Goal: Transaction & Acquisition: Purchase product/service

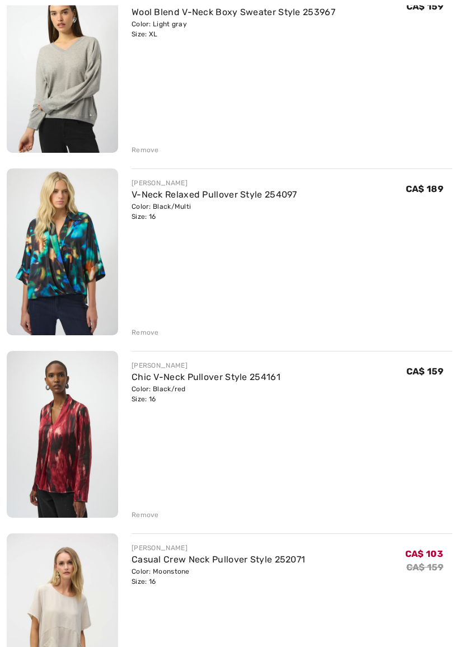
scroll to position [1276, 0]
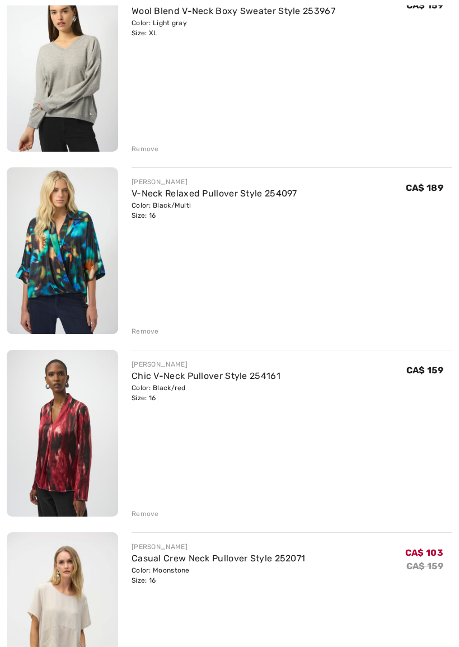
click at [117, 456] on img at bounding box center [62, 434] width 111 height 167
click at [113, 422] on img at bounding box center [62, 434] width 111 height 167
click at [108, 426] on img at bounding box center [62, 434] width 111 height 167
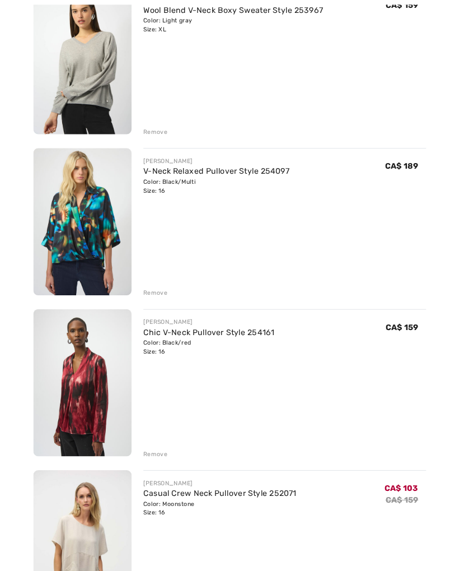
scroll to position [1308, 0]
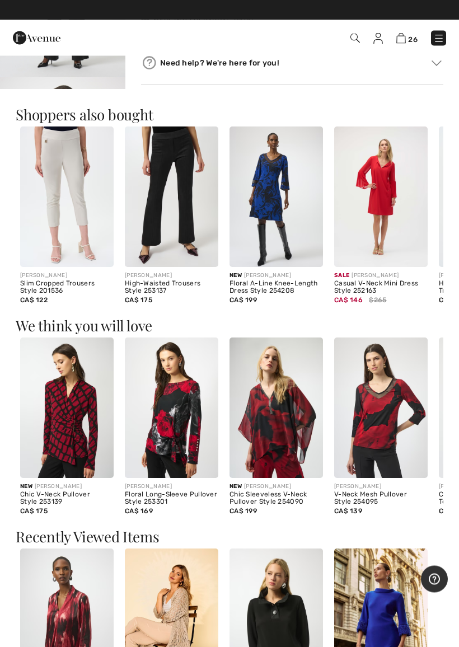
scroll to position [542, 0]
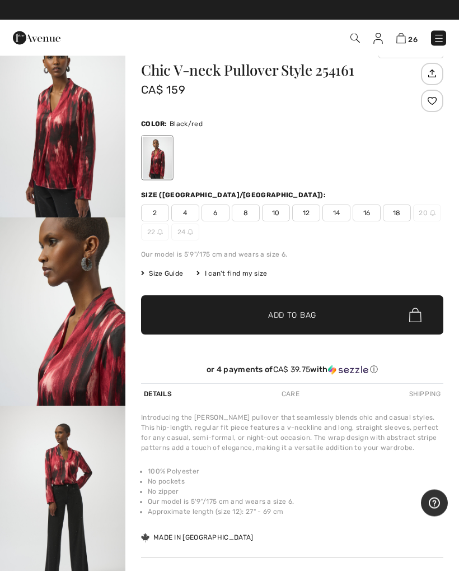
scroll to position [26, 0]
click at [437, 36] on img at bounding box center [438, 38] width 11 height 11
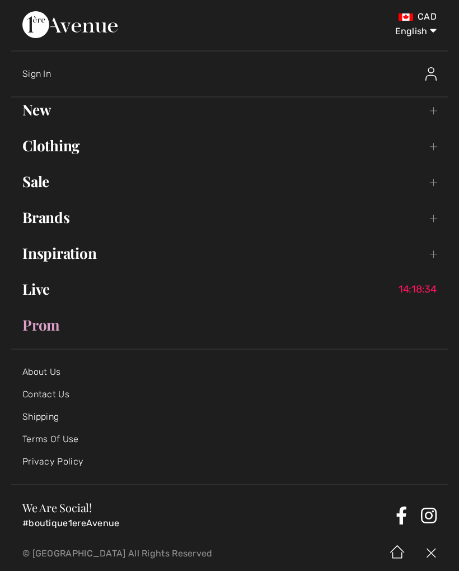
click at [48, 287] on link "Live 14:18:34" at bounding box center [229, 289] width 437 height 25
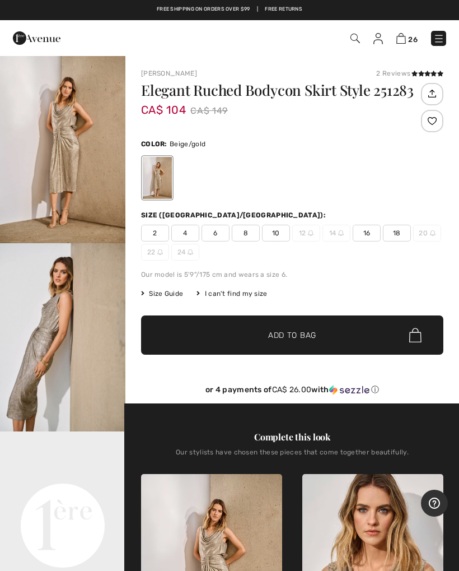
click at [443, 38] on img at bounding box center [438, 38] width 11 height 11
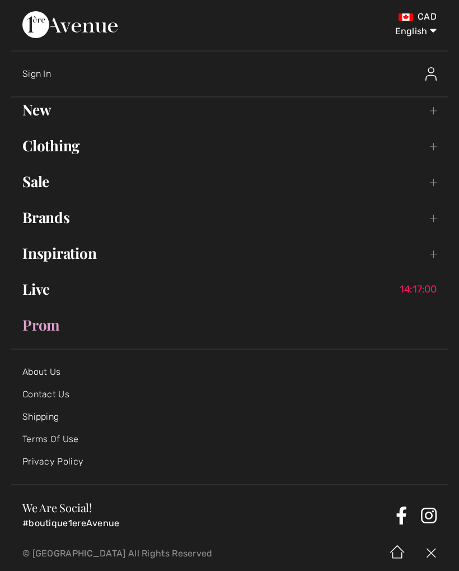
click at [96, 258] on link "Inspiration Toggle submenu" at bounding box center [229, 253] width 437 height 25
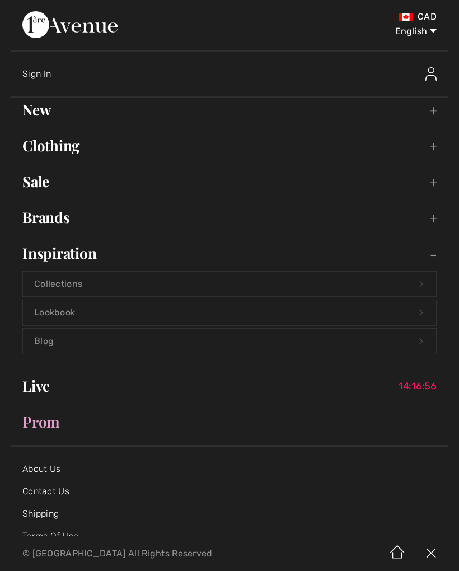
click at [78, 285] on link "Collections Open submenu" at bounding box center [229, 284] width 413 height 25
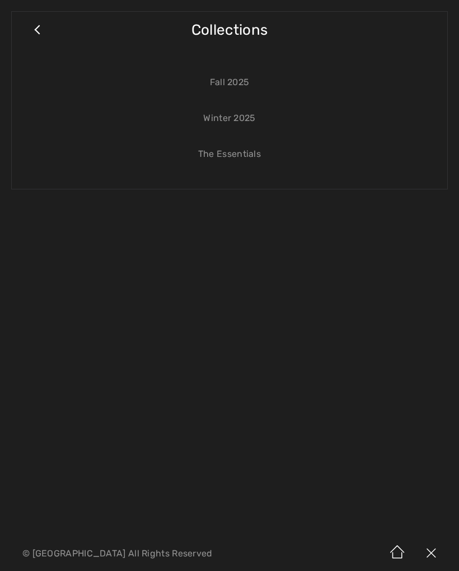
click at [246, 81] on link "Fall 2025" at bounding box center [229, 82] width 413 height 25
click at [247, 84] on link "Fall 2025" at bounding box center [229, 82] width 413 height 25
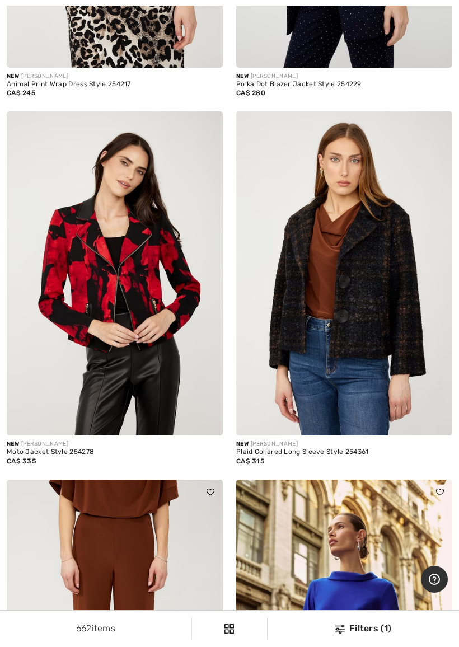
scroll to position [3787, 0]
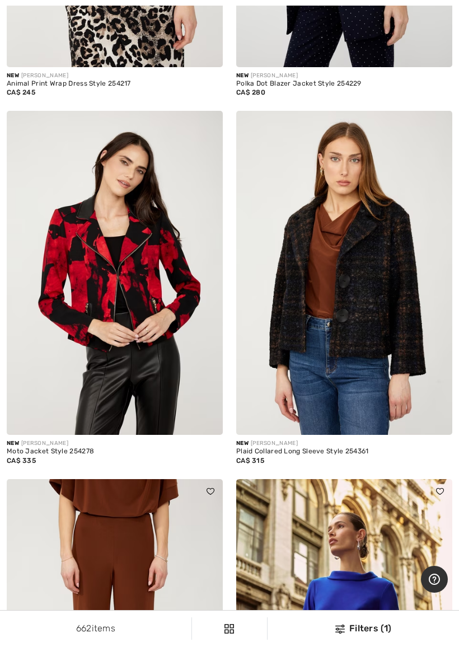
click at [146, 479] on img at bounding box center [115, 641] width 216 height 324
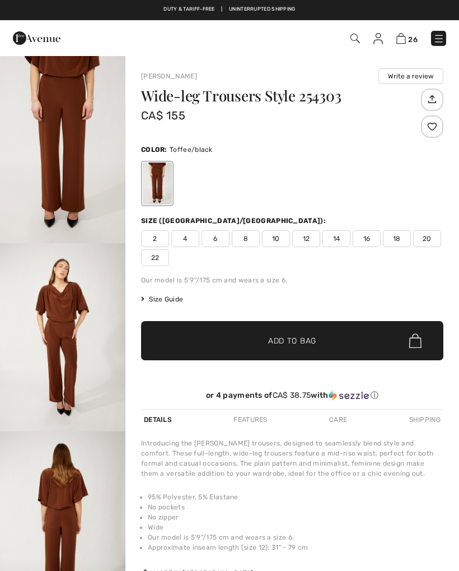
checkbox input "true"
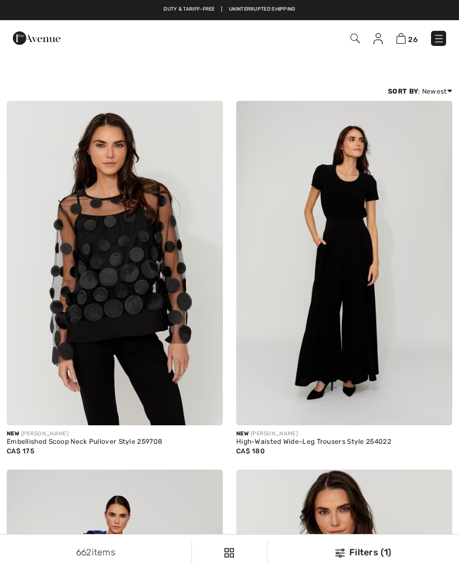
scroll to position [3818, 0]
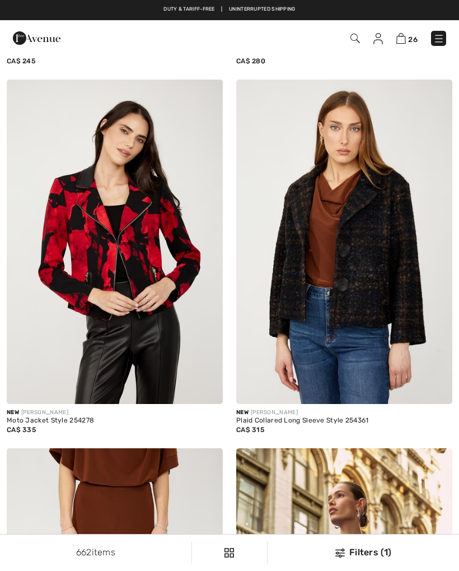
checkbox input "true"
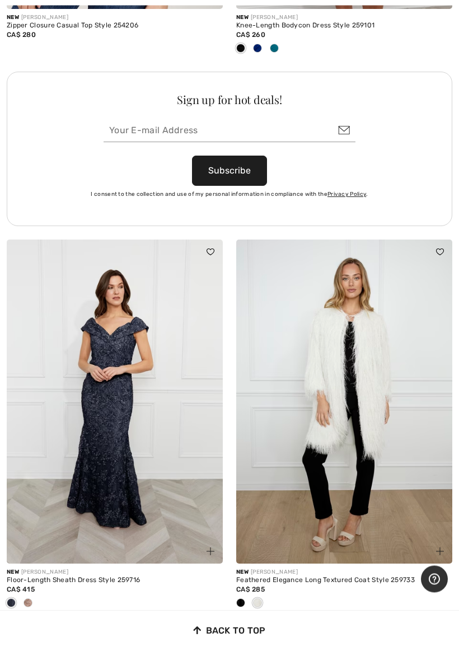
scroll to position [9381, 0]
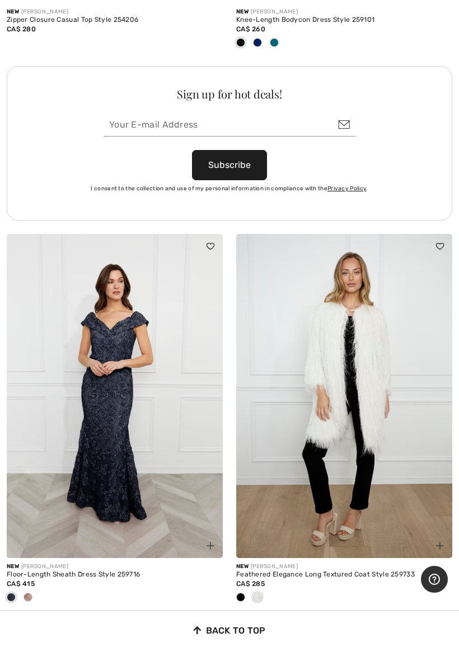
click at [138, 570] on link "2" at bounding box center [132, 628] width 31 height 15
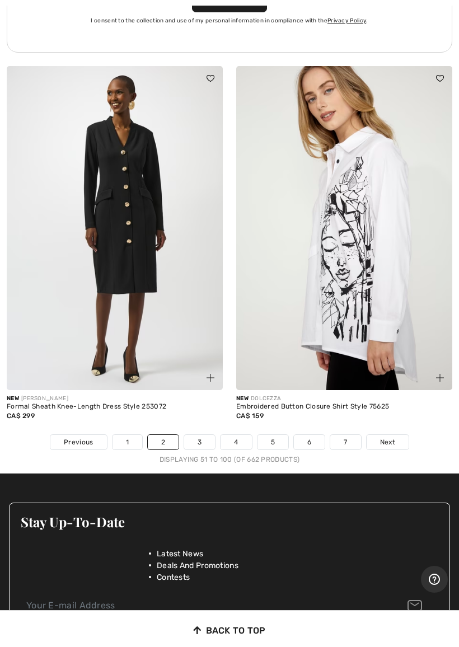
scroll to position [9473, 0]
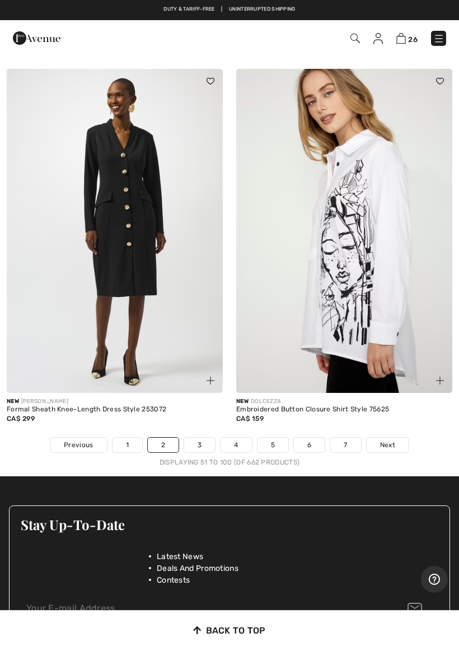
click at [205, 438] on link "3" at bounding box center [199, 445] width 31 height 15
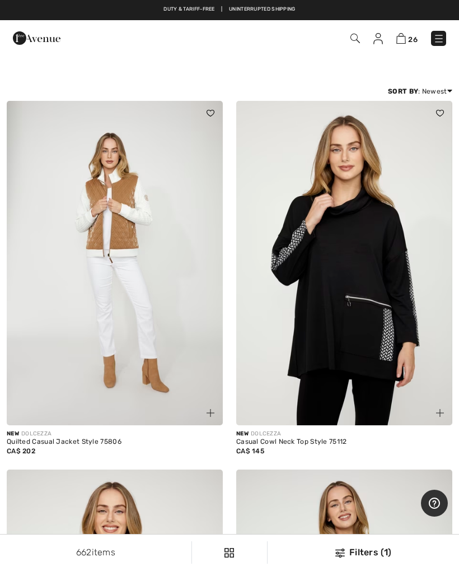
click at [132, 228] on img at bounding box center [115, 263] width 216 height 324
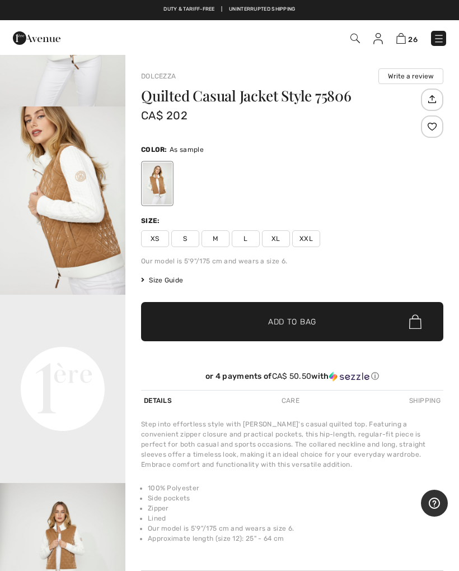
scroll to position [137, 0]
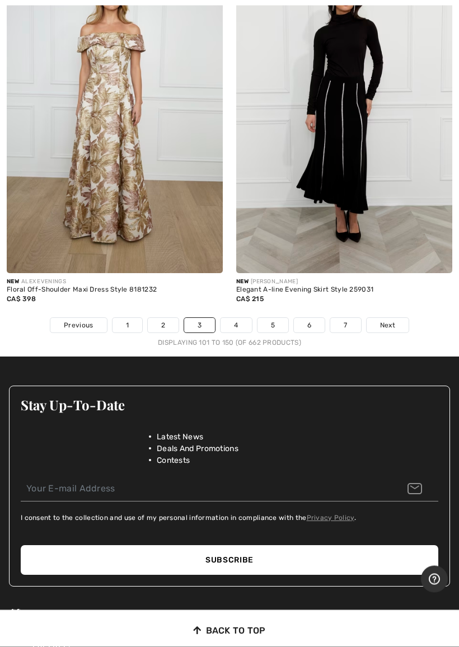
scroll to position [9500, 0]
click at [246, 318] on link "4" at bounding box center [236, 325] width 31 height 15
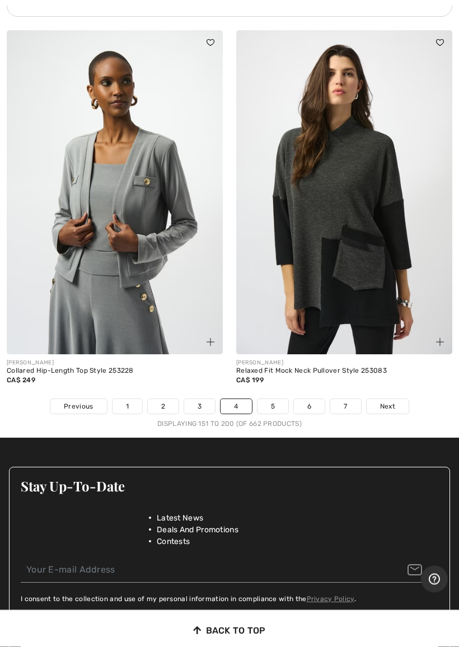
scroll to position [9640, 0]
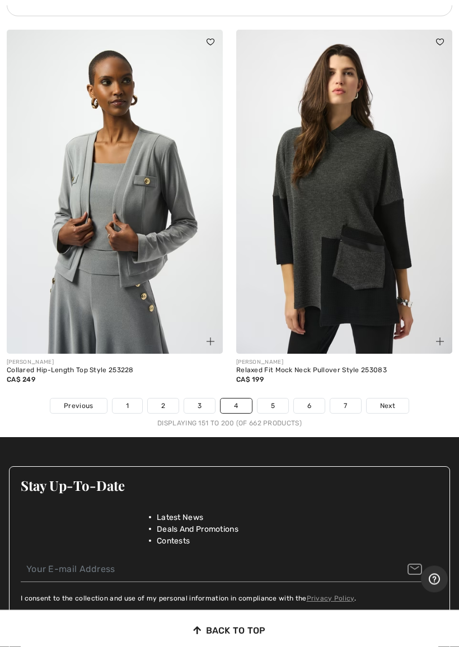
click at [102, 375] on div "CA$ 249" at bounding box center [115, 380] width 216 height 10
click at [127, 367] on div "Collared Hip-Length Top Style 253228" at bounding box center [115, 371] width 216 height 8
click at [138, 359] on div "[PERSON_NAME]" at bounding box center [115, 363] width 216 height 8
click at [139, 338] on img at bounding box center [115, 192] width 216 height 324
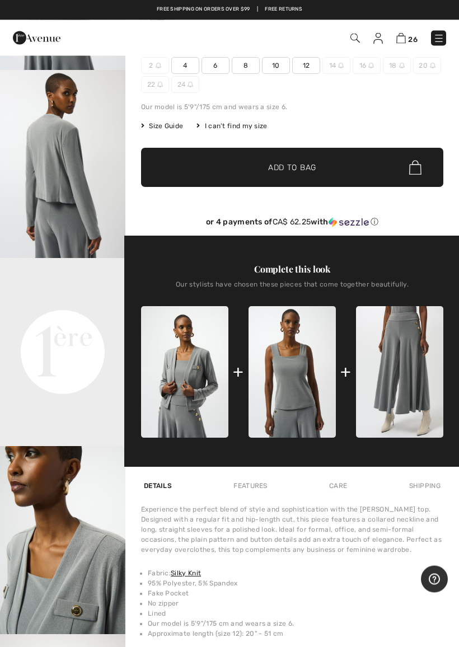
scroll to position [174, 0]
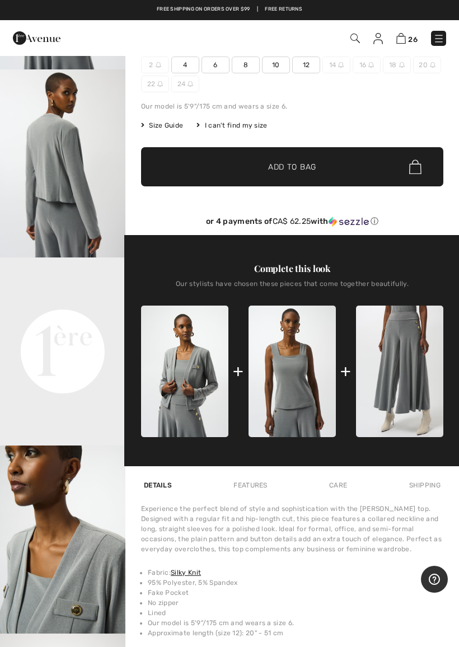
click at [418, 376] on img at bounding box center [399, 371] width 87 height 131
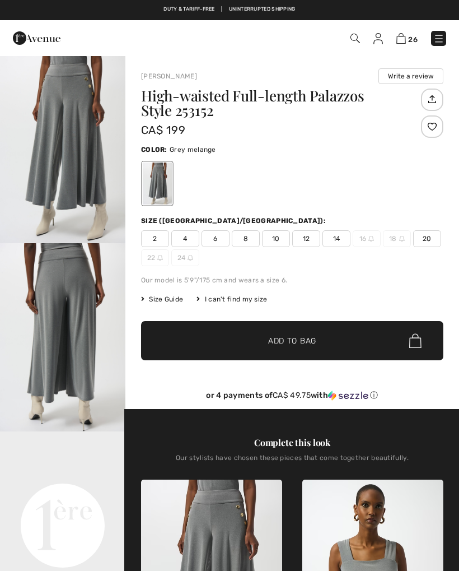
checkbox input "true"
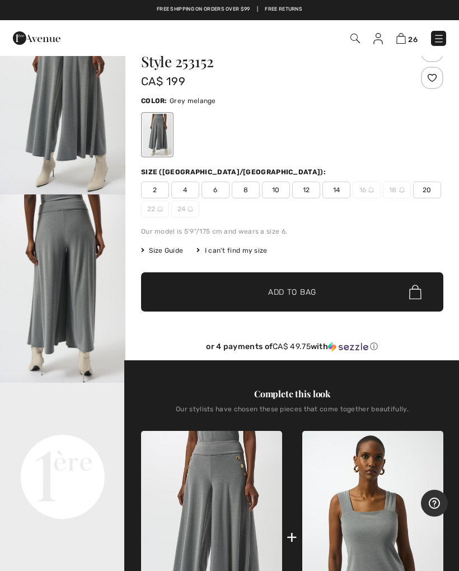
scroll to position [48, 0]
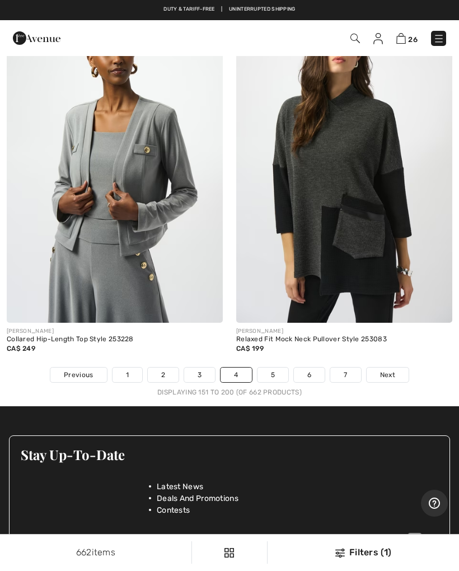
click at [282, 367] on link "5" at bounding box center [273, 374] width 31 height 15
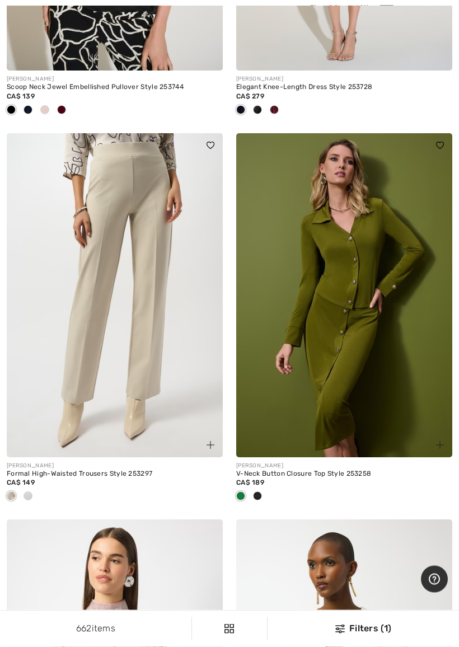
scroll to position [6254, 0]
click at [20, 490] on div at bounding box center [28, 497] width 17 height 18
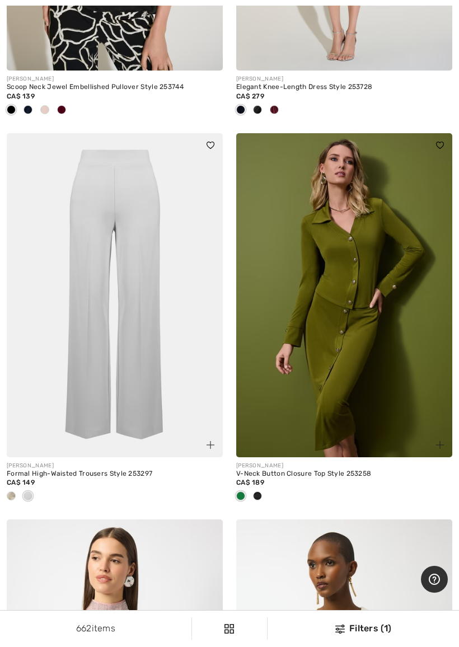
click at [41, 490] on div at bounding box center [115, 497] width 216 height 18
click at [41, 488] on div at bounding box center [115, 497] width 216 height 18
click at [44, 479] on div "CA$ 149" at bounding box center [115, 483] width 216 height 10
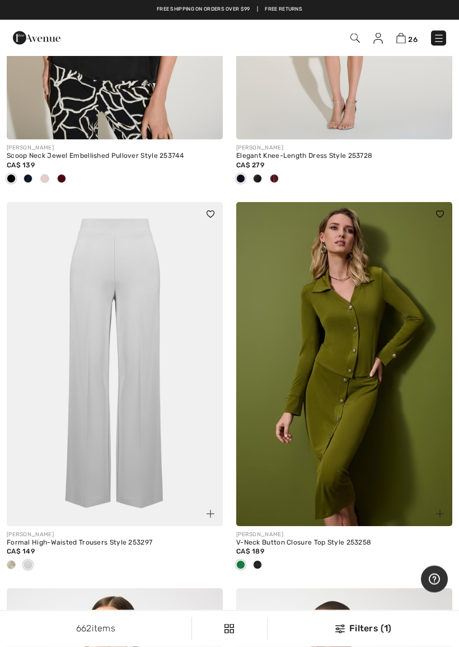
scroll to position [6182, 0]
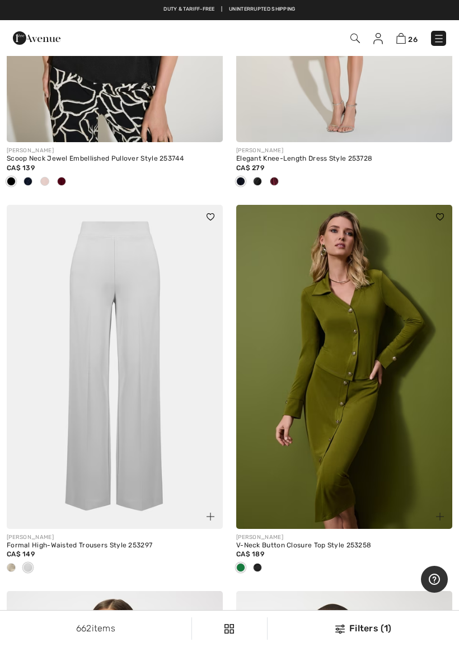
click at [41, 563] on div at bounding box center [115, 568] width 216 height 18
click at [20, 561] on div at bounding box center [28, 568] width 17 height 18
click at [27, 563] on span at bounding box center [28, 567] width 9 height 9
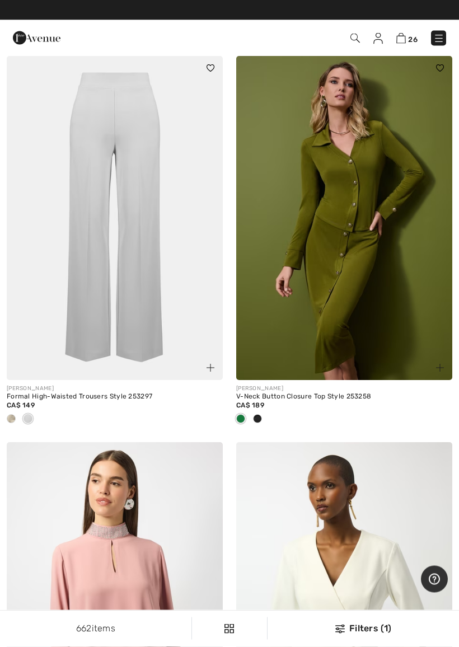
scroll to position [6331, 0]
click at [90, 393] on div "Formal High-Waisted Trousers Style 253297" at bounding box center [115, 397] width 216 height 8
click at [85, 393] on div "Formal High-Waisted Trousers Style 253297" at bounding box center [115, 397] width 216 height 8
click at [80, 393] on div "Formal High-Waisted Trousers Style 253297" at bounding box center [115, 397] width 216 height 8
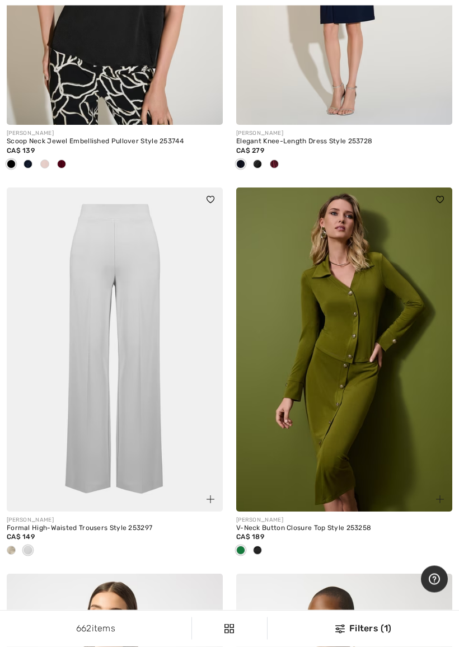
scroll to position [6209, 0]
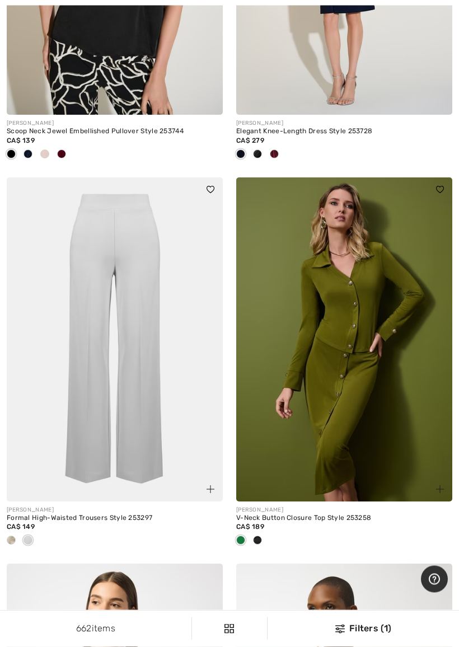
click at [24, 536] on span at bounding box center [28, 540] width 9 height 9
click at [15, 546] on div "JOSEPH RIBKOFF Formal High-Waisted Trousers Style 253297 CA$ 149" at bounding box center [115, 533] width 216 height 63
click at [48, 406] on img at bounding box center [115, 339] width 216 height 324
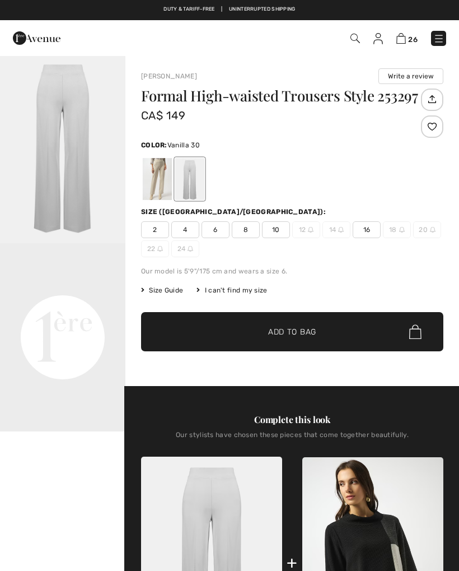
checkbox input "true"
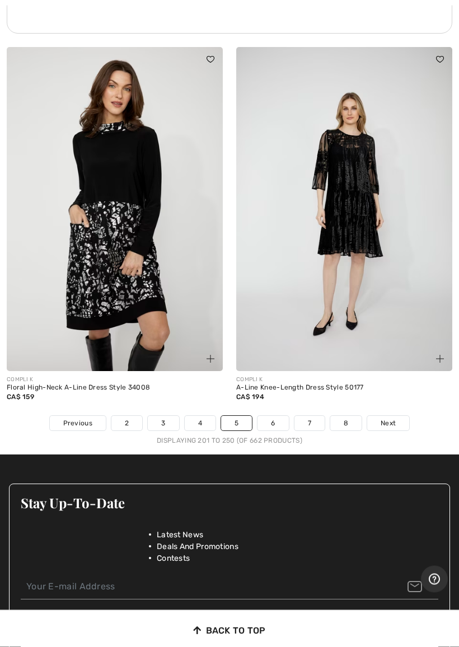
scroll to position [9624, 0]
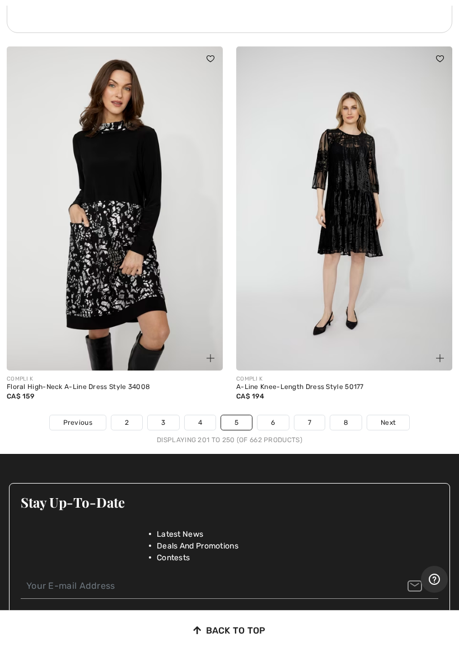
click at [279, 415] on link "6" at bounding box center [273, 422] width 31 height 15
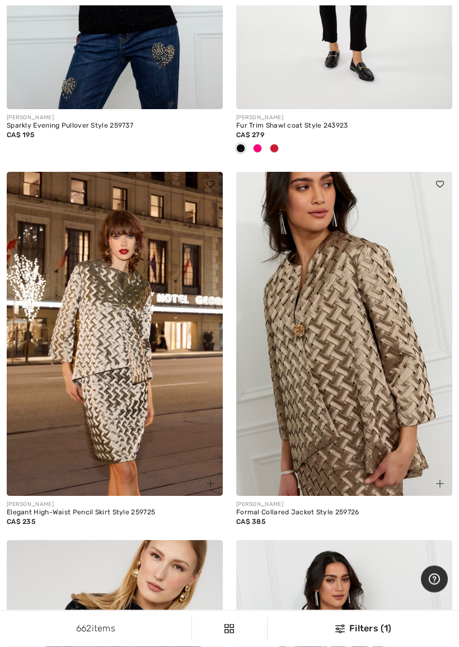
scroll to position [1440, 0]
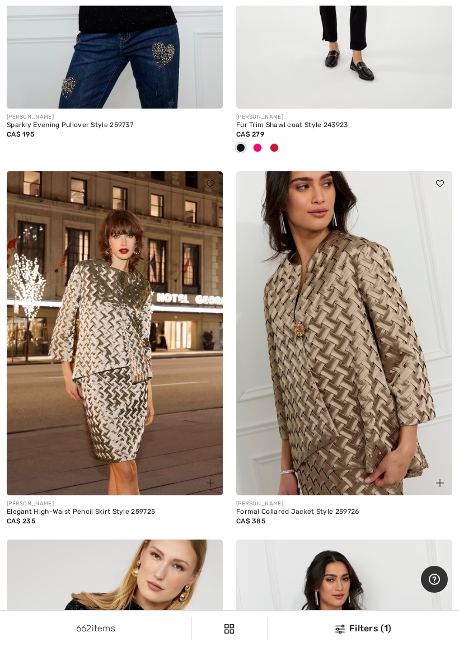
click at [370, 410] on img at bounding box center [344, 333] width 216 height 324
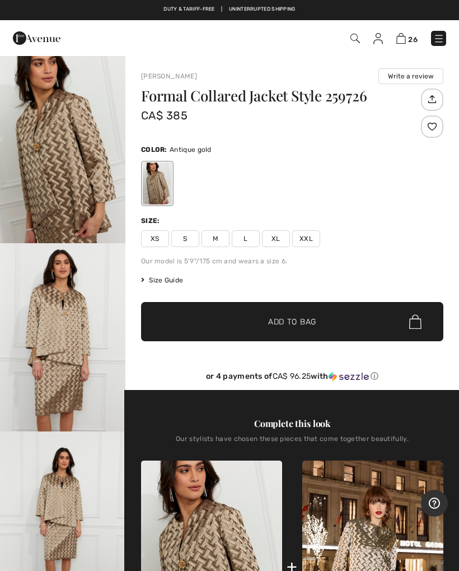
click at [170, 190] on div at bounding box center [157, 183] width 29 height 42
click at [94, 205] on img "1 / 4" at bounding box center [62, 149] width 125 height 188
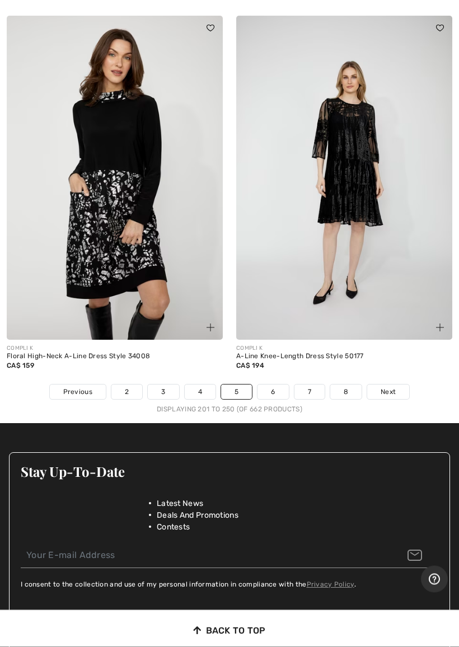
scroll to position [9655, 0]
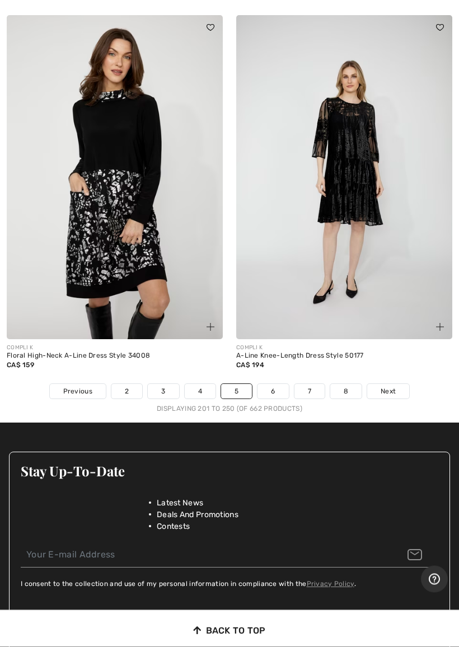
click at [282, 386] on link "6" at bounding box center [273, 392] width 31 height 15
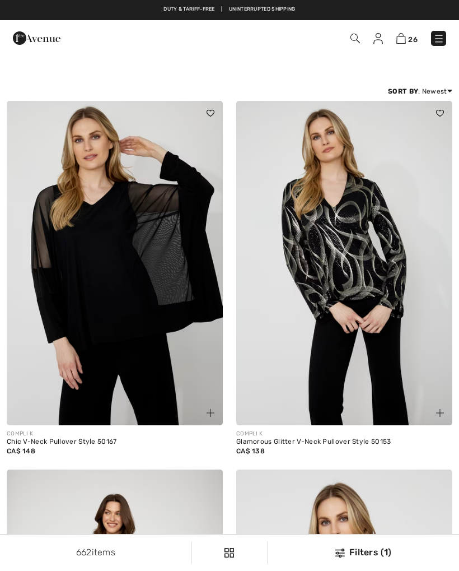
checkbox input "true"
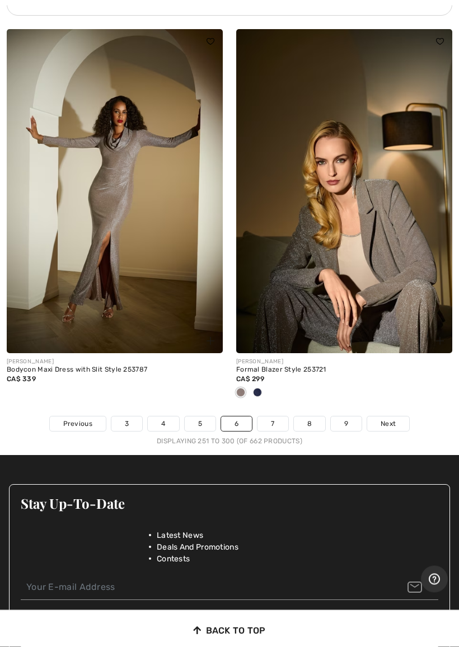
scroll to position [9512, 0]
click at [283, 417] on link "7" at bounding box center [273, 424] width 30 height 15
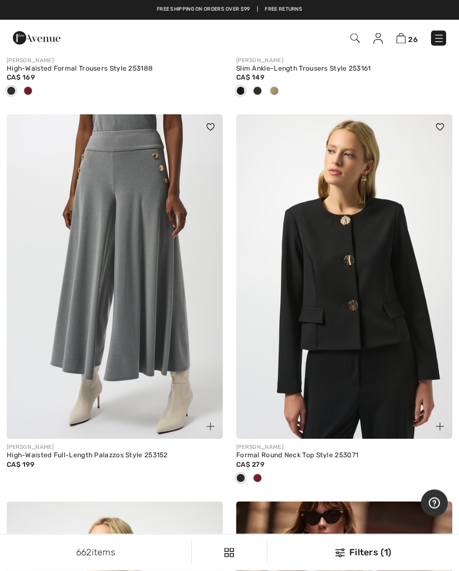
scroll to position [1146, 0]
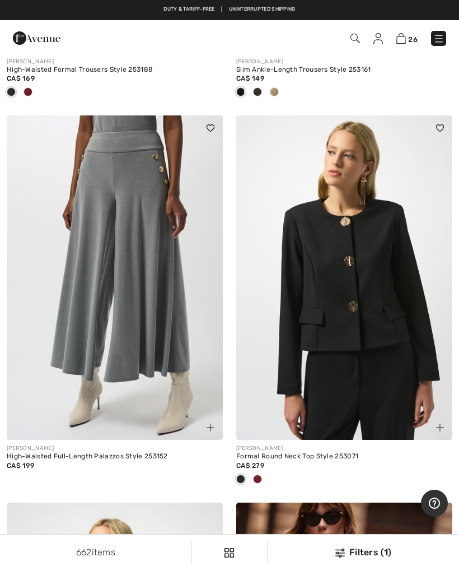
click at [171, 325] on img at bounding box center [115, 277] width 216 height 324
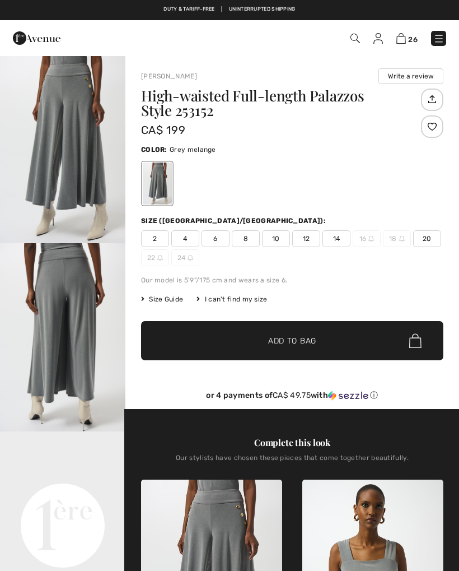
checkbox input "true"
click at [406, 279] on div "Our model is 5'9"/175 cm and wears a size 6." at bounding box center [292, 280] width 302 height 10
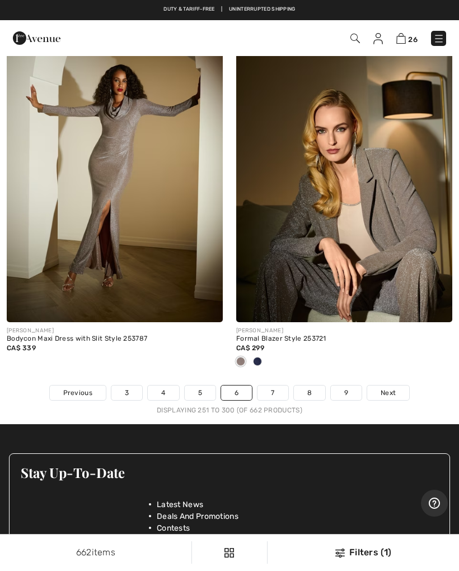
click at [284, 385] on link "7" at bounding box center [273, 392] width 30 height 15
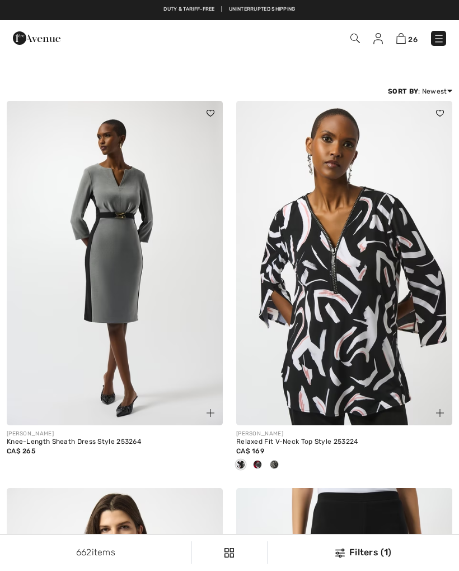
checkbox input "true"
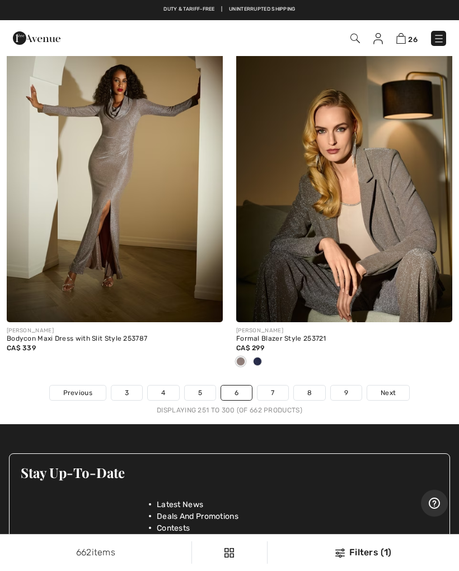
click at [321, 385] on link "8" at bounding box center [309, 392] width 31 height 15
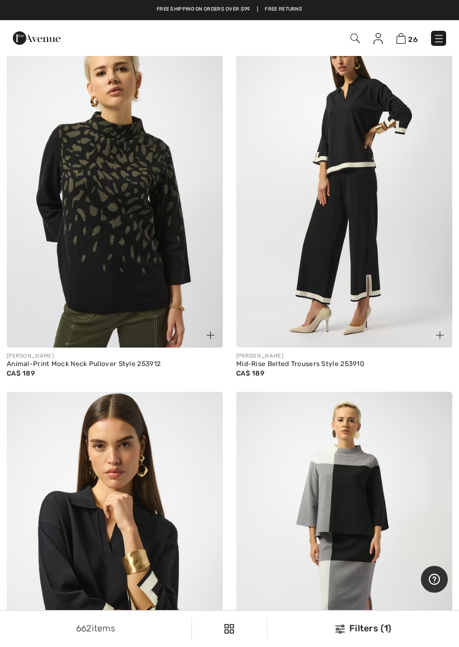
scroll to position [8226, 0]
click at [368, 284] on img at bounding box center [344, 186] width 216 height 324
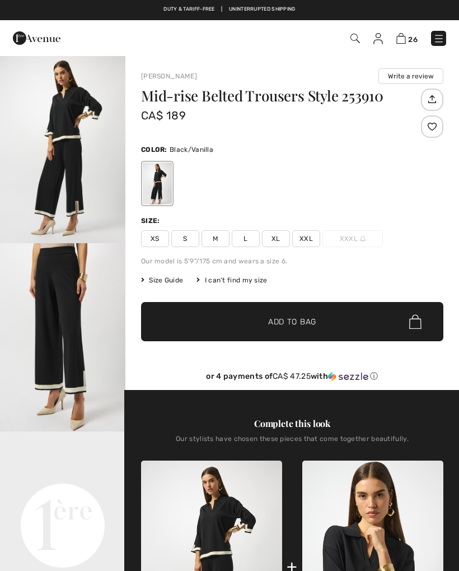
checkbox input "true"
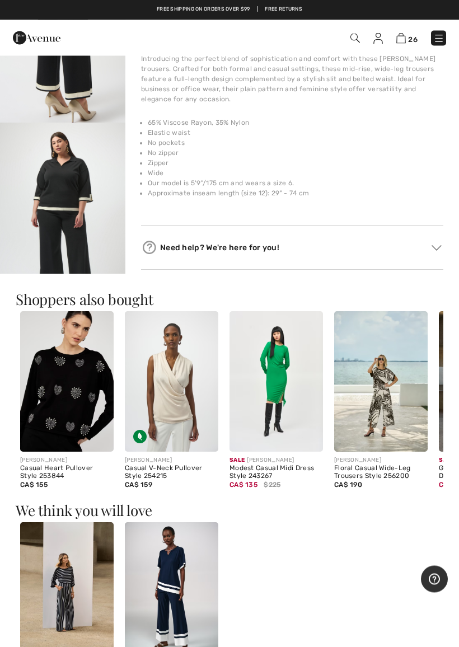
scroll to position [685, 0]
click at [394, 396] on img at bounding box center [381, 381] width 94 height 141
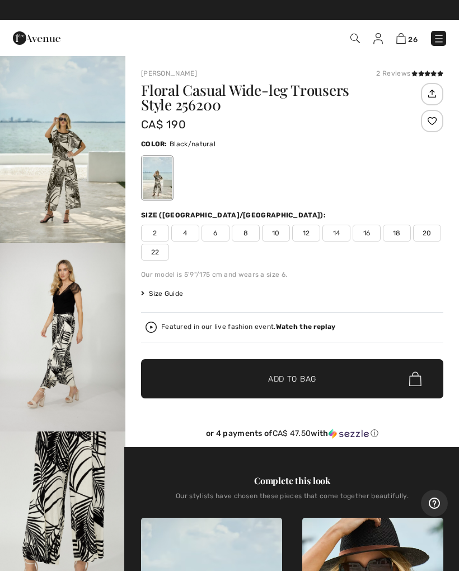
click at [165, 329] on div "Featured in our live fashion event. Watch the replay" at bounding box center [248, 326] width 174 height 7
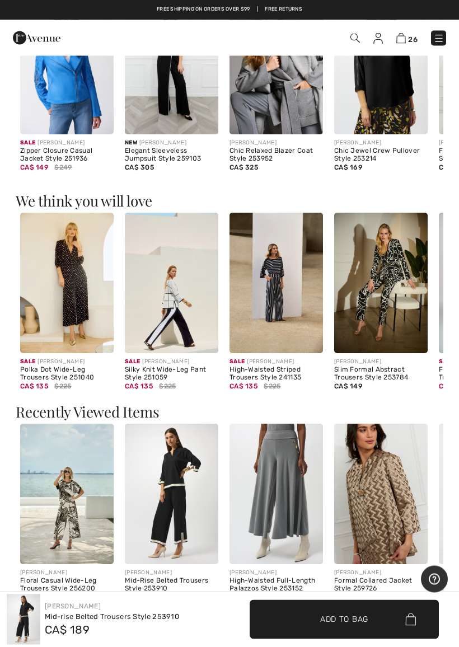
scroll to position [1003, 0]
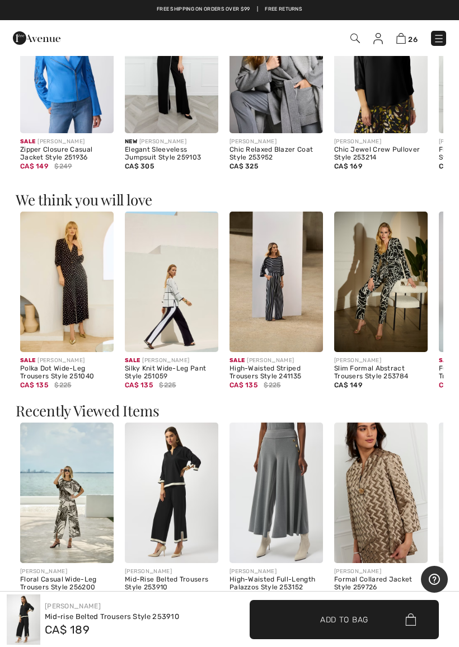
click at [86, 524] on img at bounding box center [67, 493] width 94 height 141
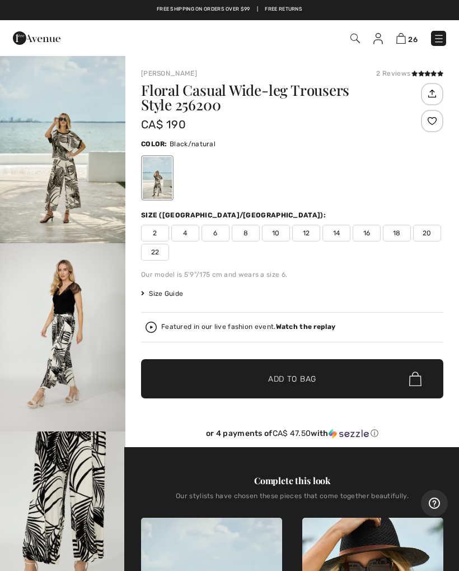
click at [404, 232] on span "18" at bounding box center [397, 233] width 28 height 17
click at [303, 377] on span "Add to Bag" at bounding box center [292, 379] width 48 height 12
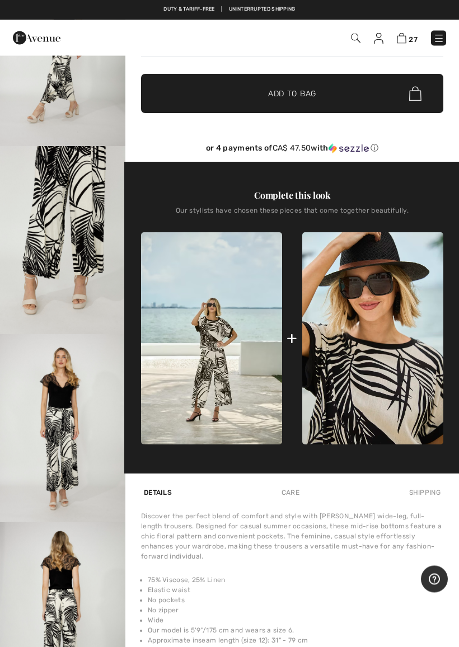
scroll to position [286, 0]
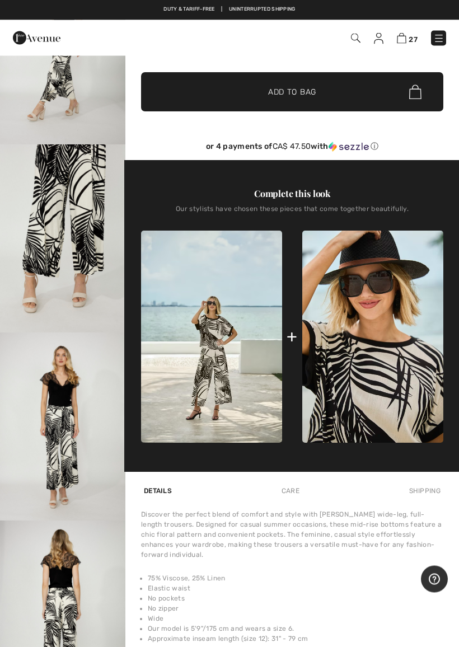
click at [400, 396] on img at bounding box center [372, 337] width 141 height 212
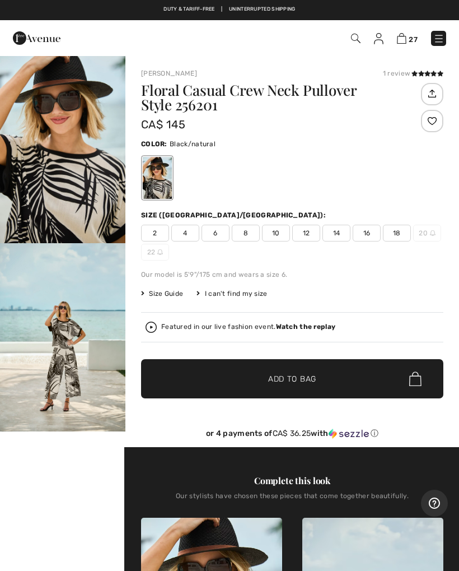
click at [404, 235] on span "18" at bounding box center [397, 233] width 28 height 17
click at [297, 379] on span "Add to Bag" at bounding box center [292, 379] width 48 height 12
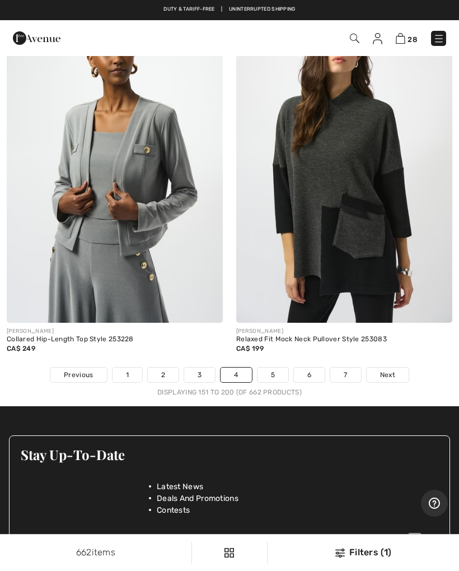
click at [278, 367] on link "5" at bounding box center [273, 374] width 31 height 15
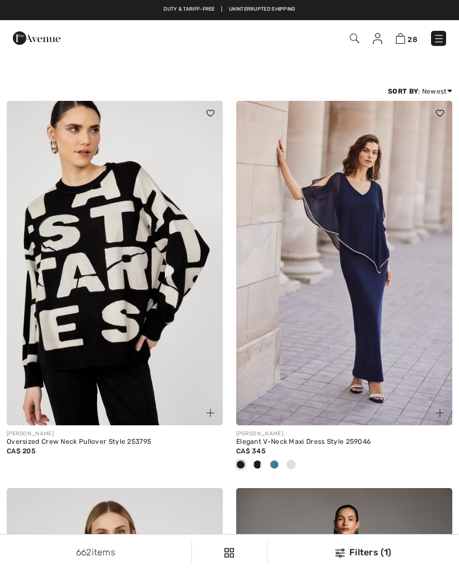
checkbox input "true"
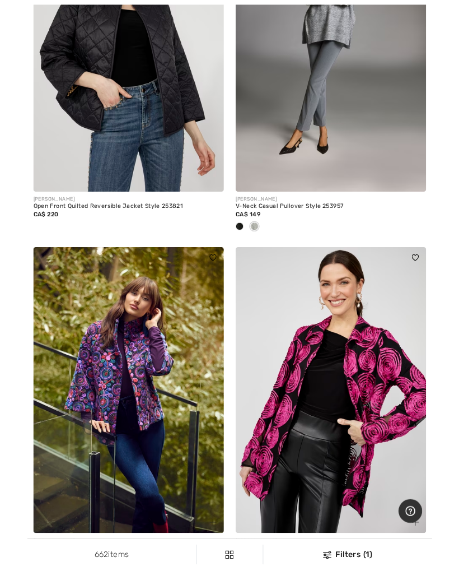
scroll to position [595, 0]
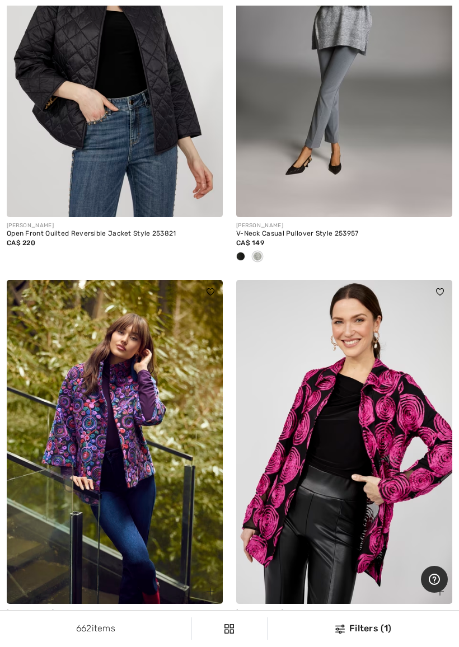
click at [412, 434] on img at bounding box center [344, 442] width 216 height 324
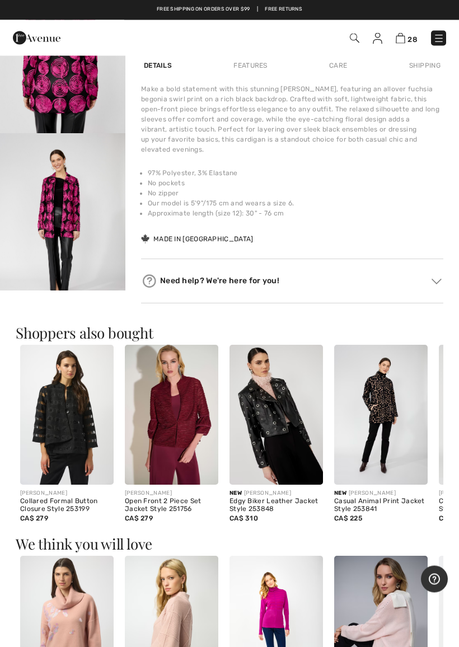
scroll to position [675, 0]
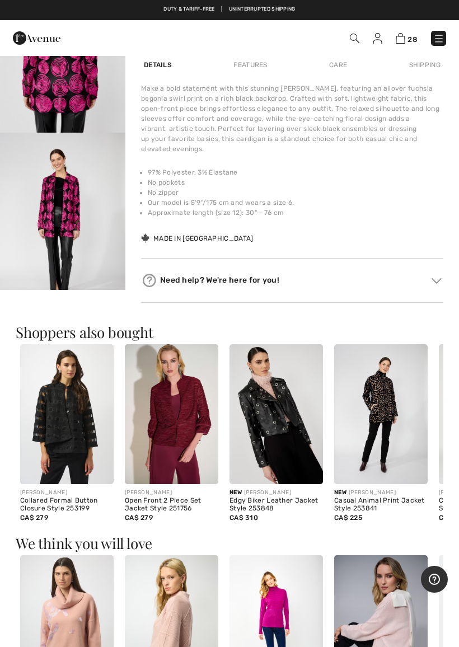
click at [199, 437] on img at bounding box center [172, 414] width 94 height 141
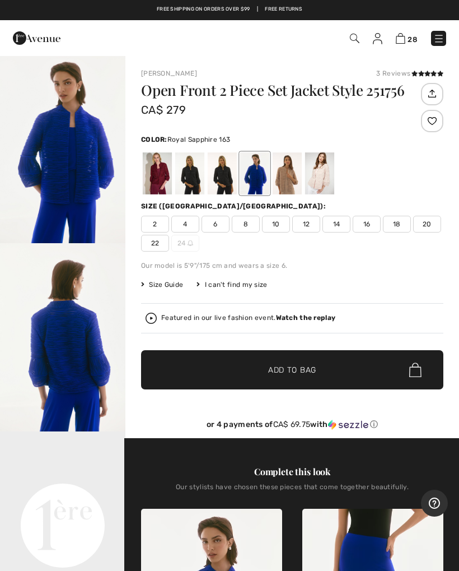
click at [298, 179] on div at bounding box center [287, 173] width 29 height 42
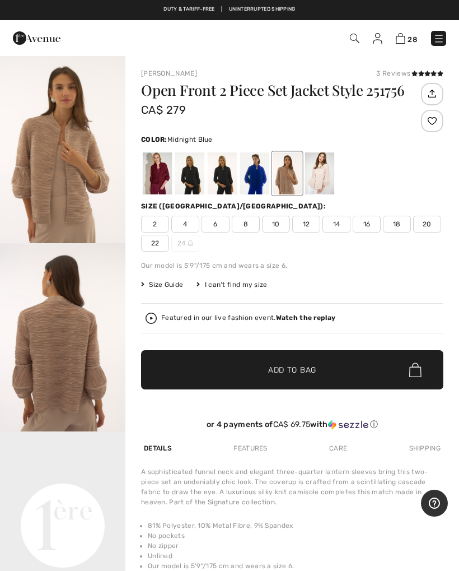
click at [236, 178] on div at bounding box center [222, 173] width 29 height 42
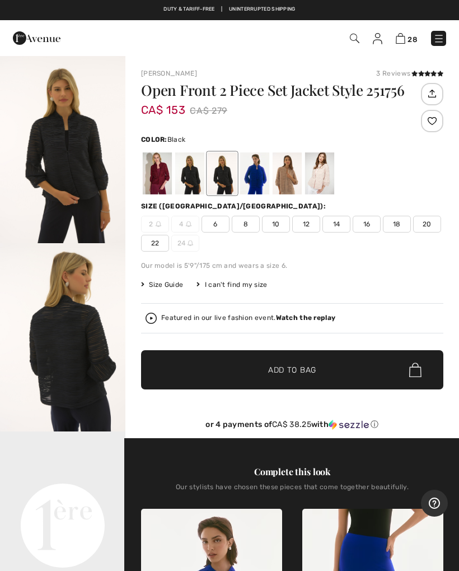
click at [200, 176] on div at bounding box center [189, 173] width 29 height 42
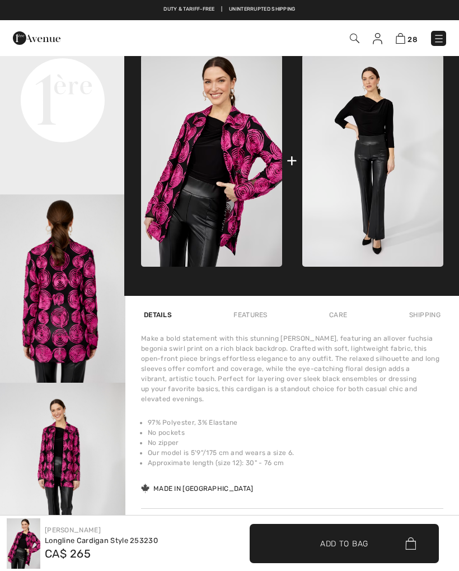
checkbox input "true"
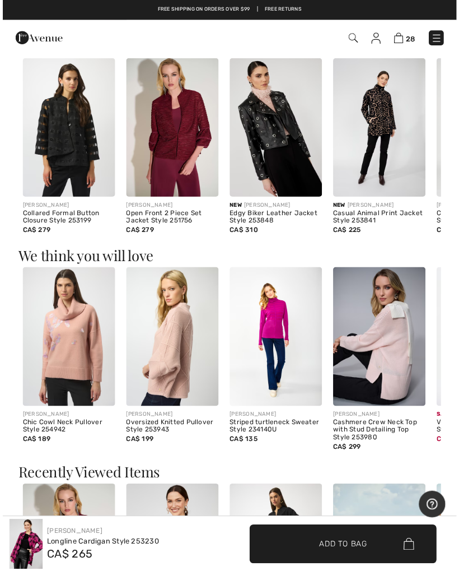
scroll to position [970, 0]
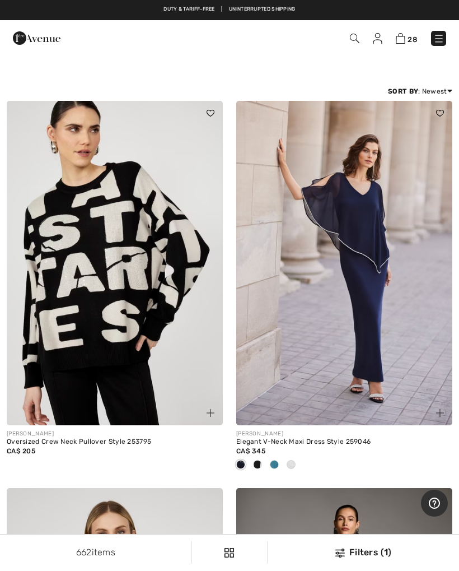
click at [442, 34] on img at bounding box center [438, 38] width 11 height 11
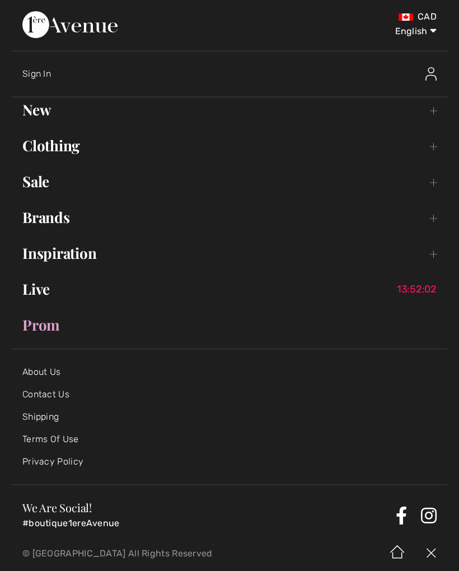
click at [64, 218] on link "Brands Open submenu" at bounding box center [229, 217] width 437 height 25
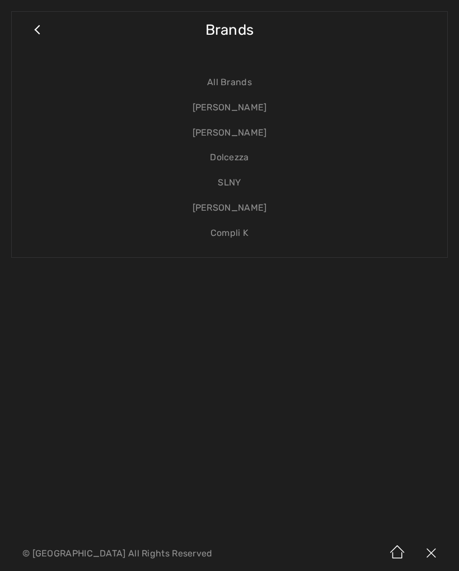
click at [258, 109] on link "[PERSON_NAME]" at bounding box center [229, 107] width 413 height 25
click at [259, 106] on link "[PERSON_NAME]" at bounding box center [229, 107] width 413 height 25
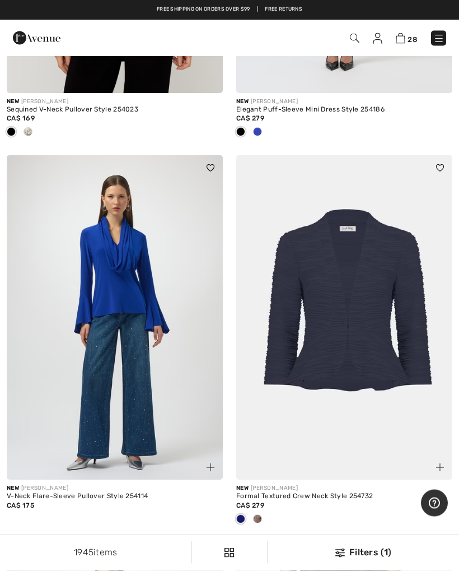
scroll to position [573, 0]
click at [141, 280] on img at bounding box center [115, 317] width 216 height 324
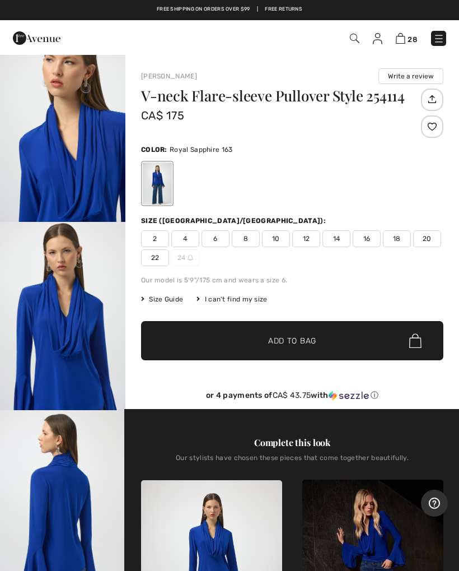
scroll to position [210, 0]
click at [92, 342] on img "3 / 8" at bounding box center [62, 315] width 125 height 188
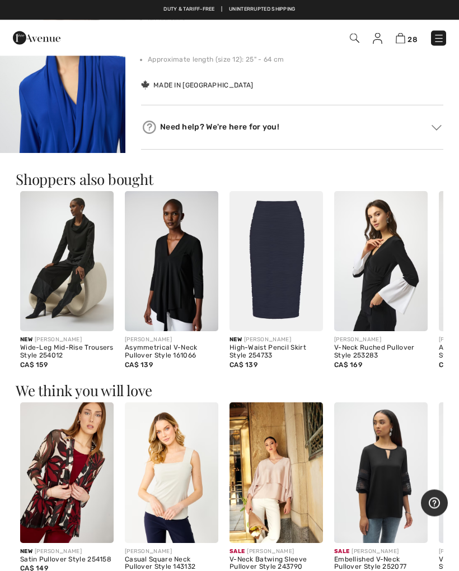
scroll to position [791, 0]
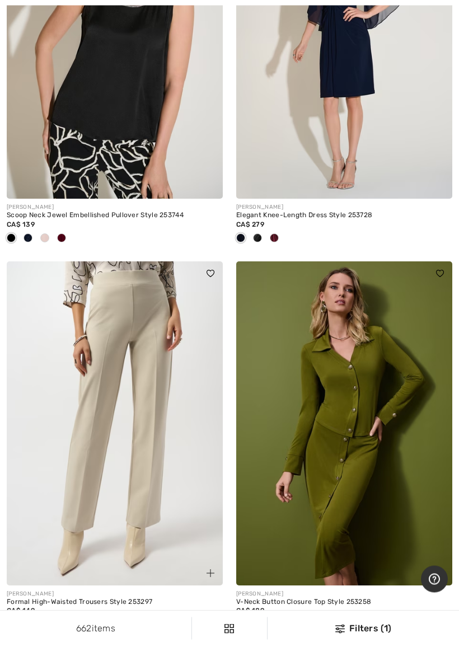
scroll to position [6126, 0]
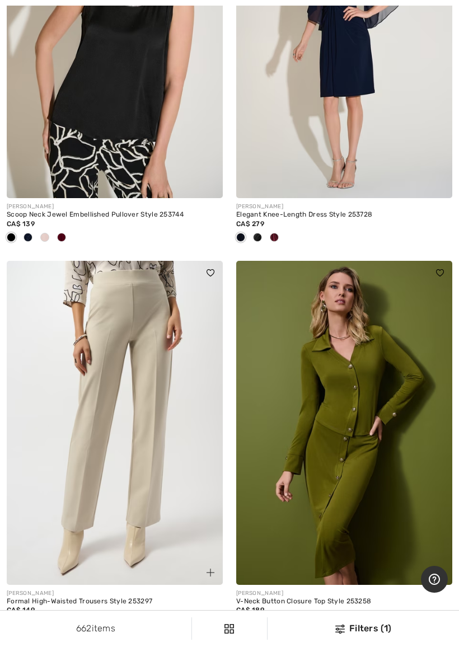
click at [160, 490] on img at bounding box center [115, 423] width 216 height 324
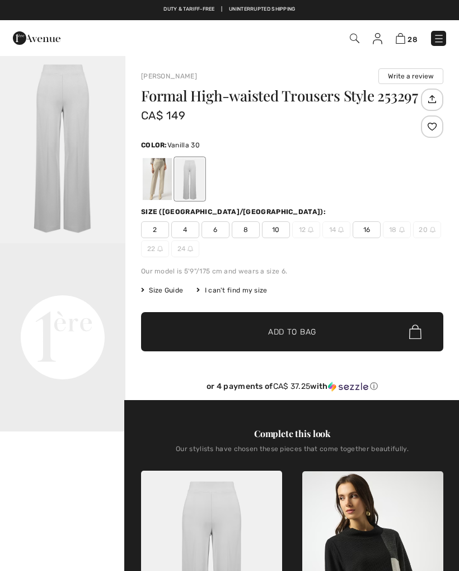
checkbox input "true"
click at [194, 178] on div at bounding box center [189, 179] width 29 height 42
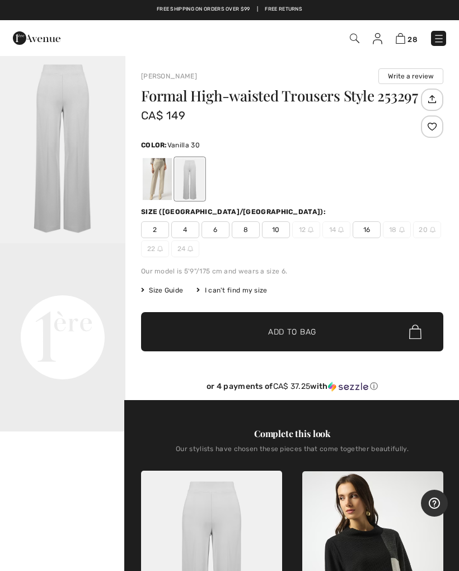
click at [190, 186] on div at bounding box center [189, 179] width 29 height 42
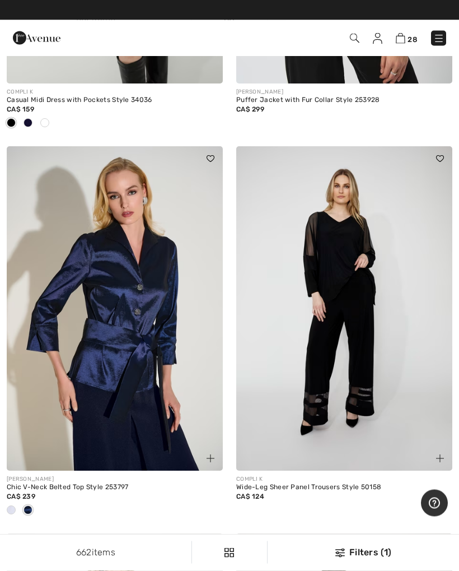
scroll to position [8226, 0]
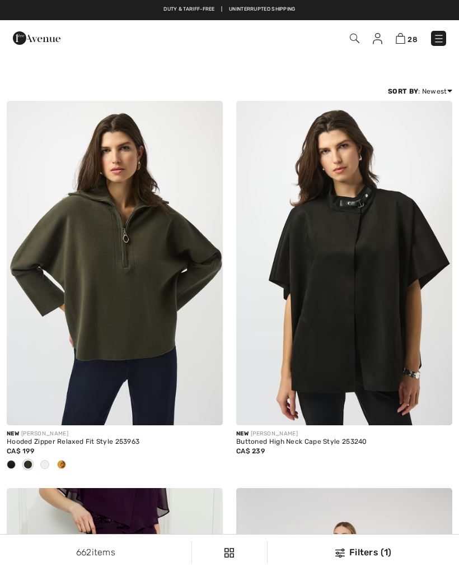
checkbox input "true"
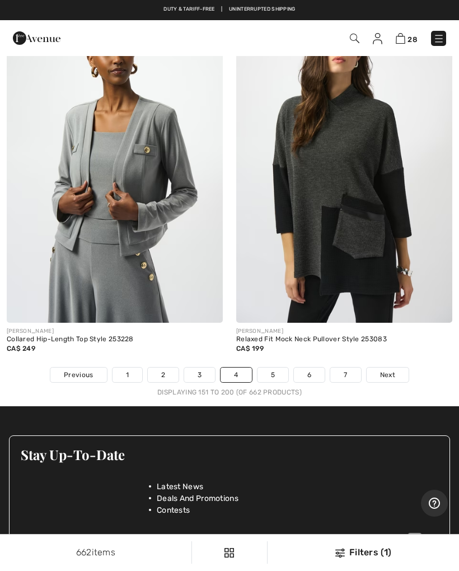
click at [39, 564] on div "662 items Filters (1) ✖ Clear View Results 662" at bounding box center [229, 552] width 459 height 36
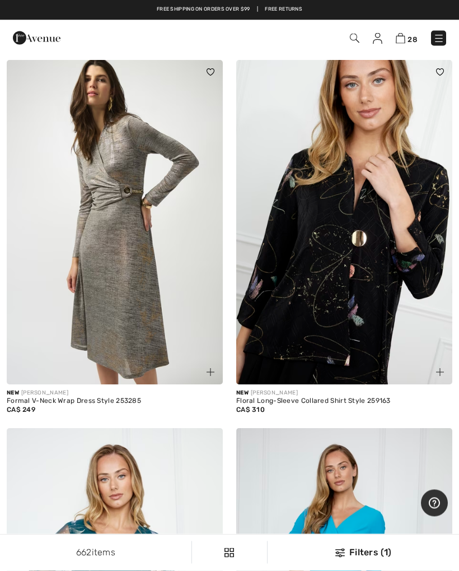
scroll to position [6359, 0]
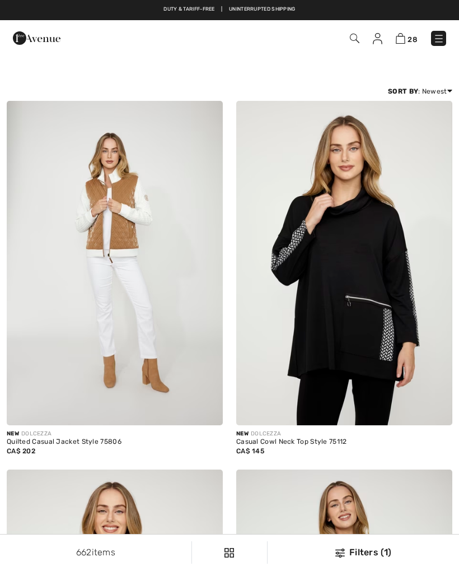
checkbox input "true"
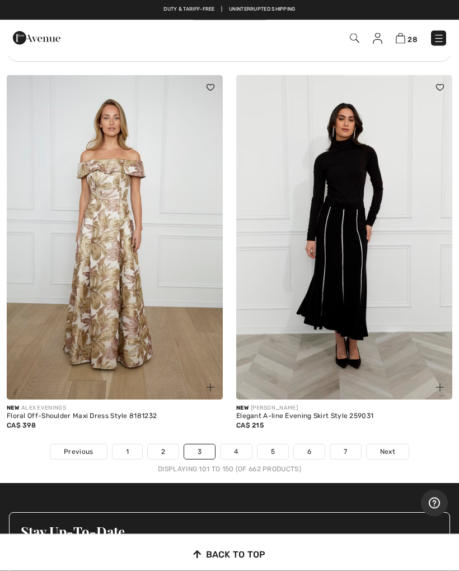
scroll to position [9372, 0]
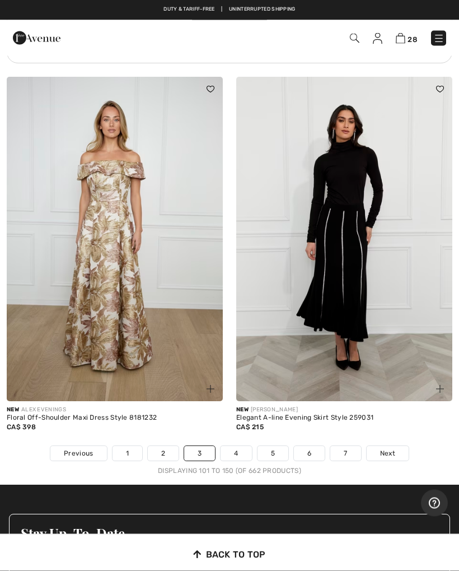
click at [358, 273] on img at bounding box center [344, 239] width 216 height 324
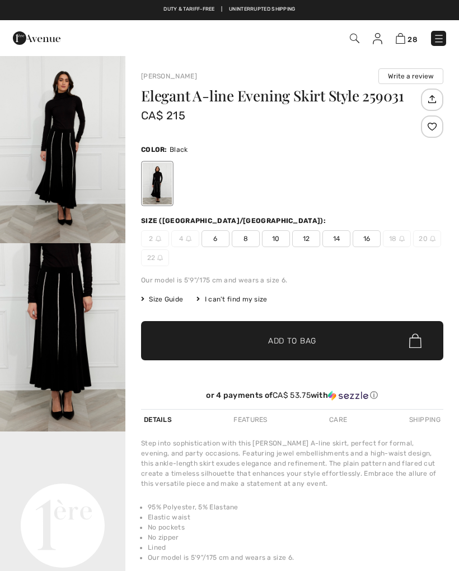
checkbox input "true"
